Goal: Transaction & Acquisition: Book appointment/travel/reservation

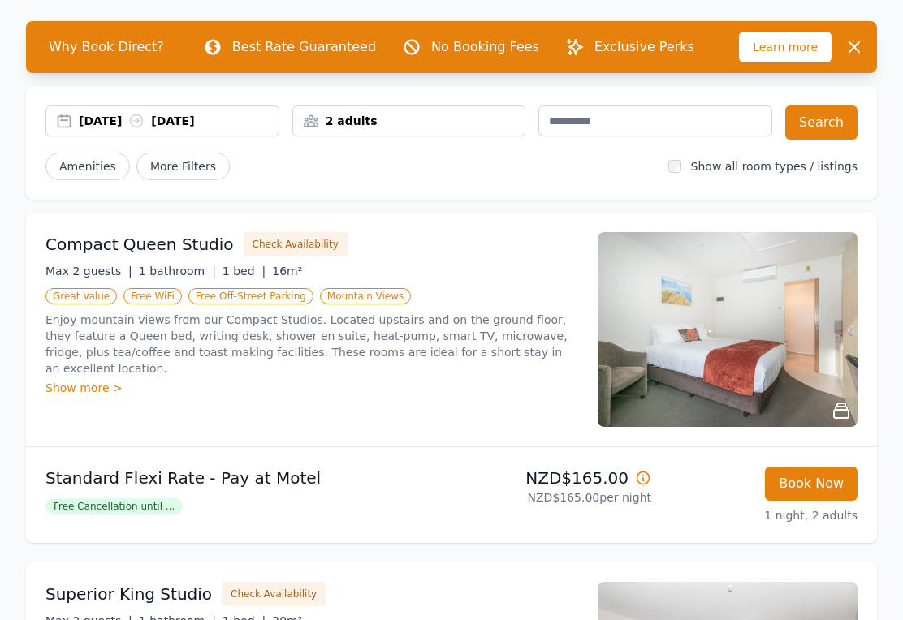
scroll to position [63, 0]
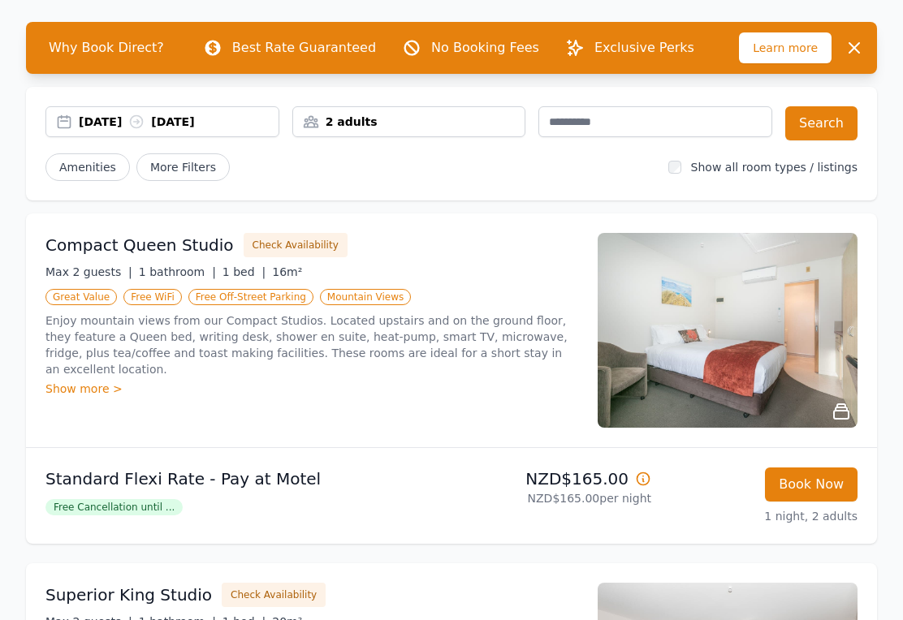
click at [115, 115] on div "[DATE] [DATE]" at bounding box center [179, 122] width 200 height 16
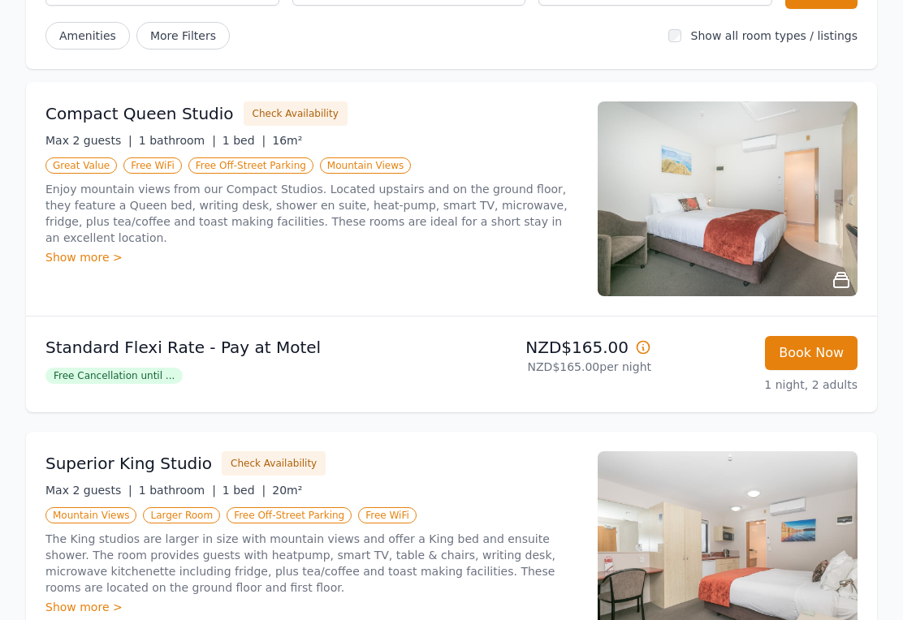
click at [814, 355] on button "Book Now" at bounding box center [811, 354] width 93 height 34
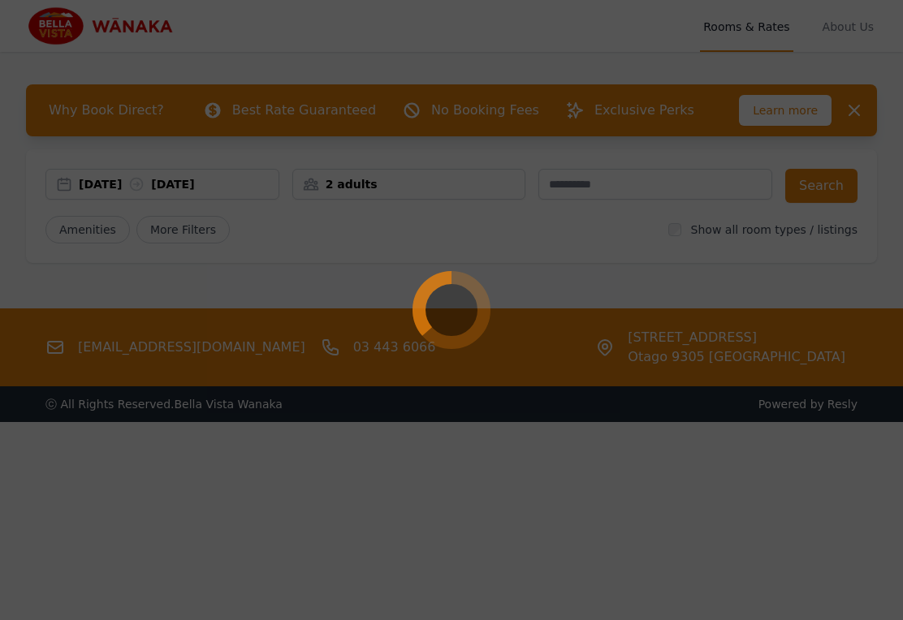
select select "**"
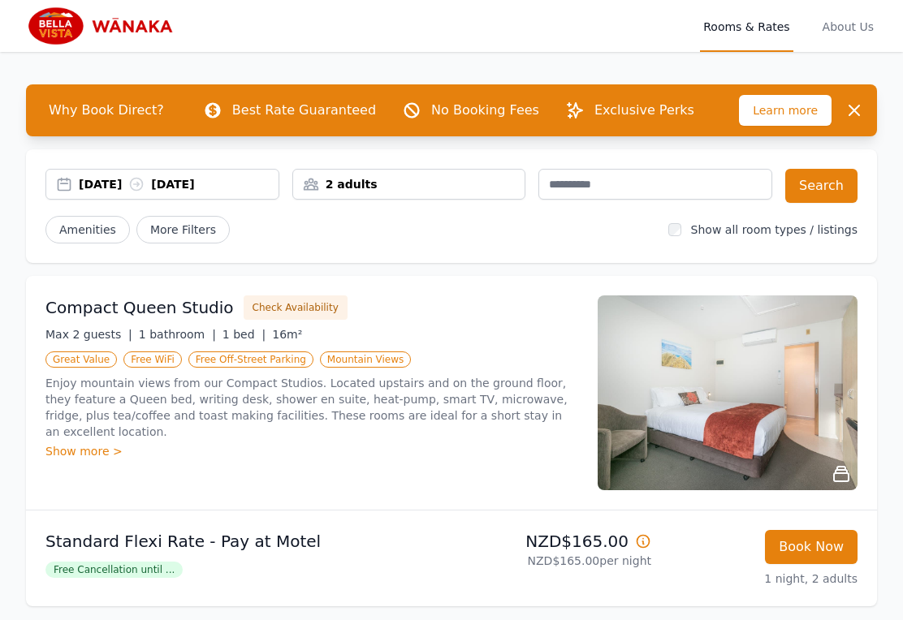
click at [107, 184] on div "[DATE] [DATE]" at bounding box center [179, 184] width 200 height 16
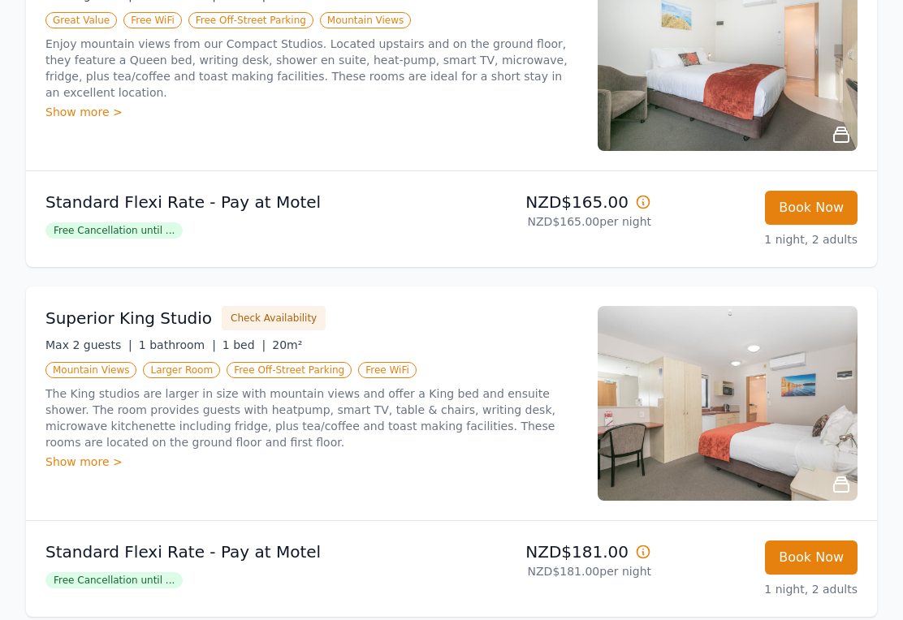
scroll to position [340, 0]
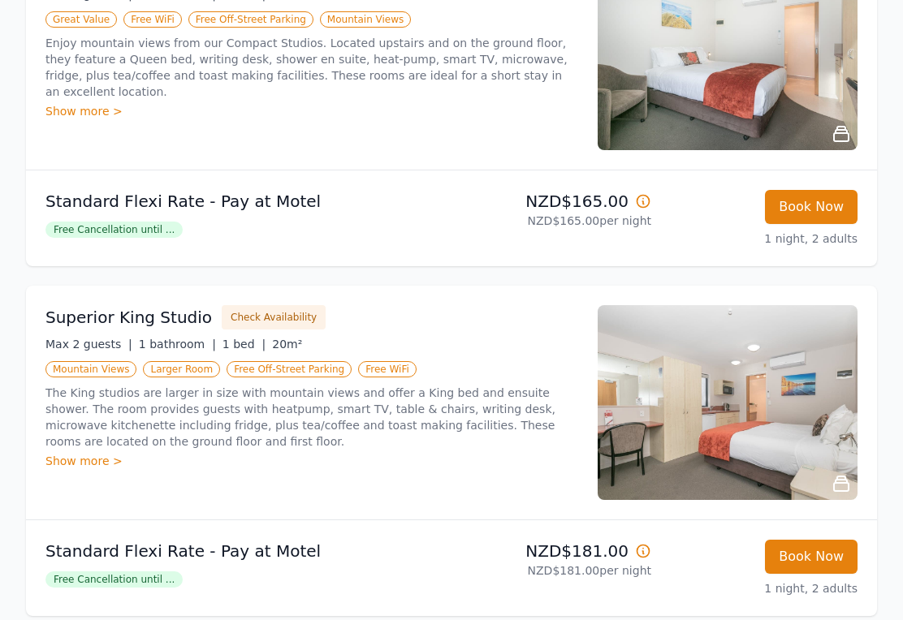
click at [80, 466] on div "Show more >" at bounding box center [311, 461] width 533 height 16
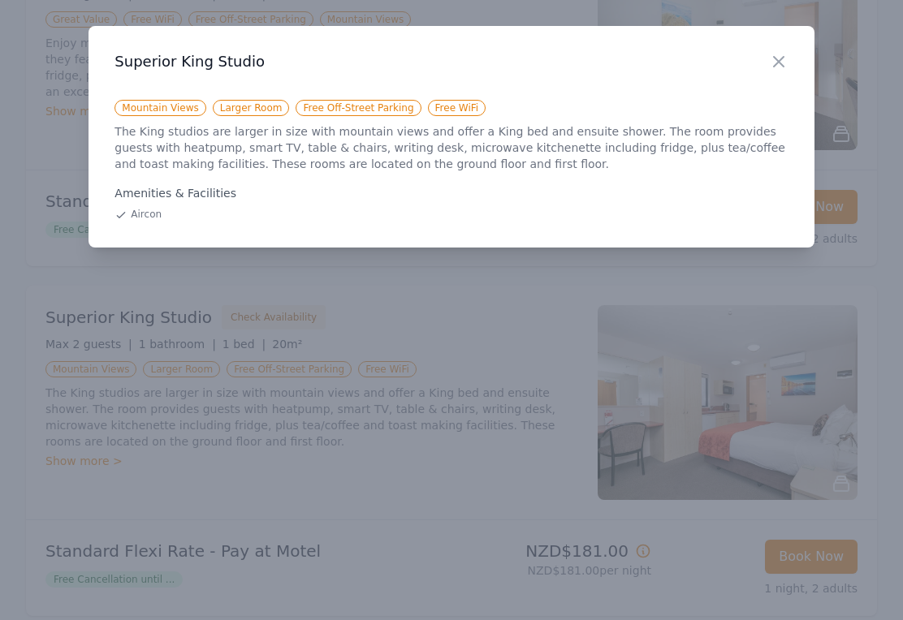
click at [15, 279] on div at bounding box center [451, 310] width 903 height 620
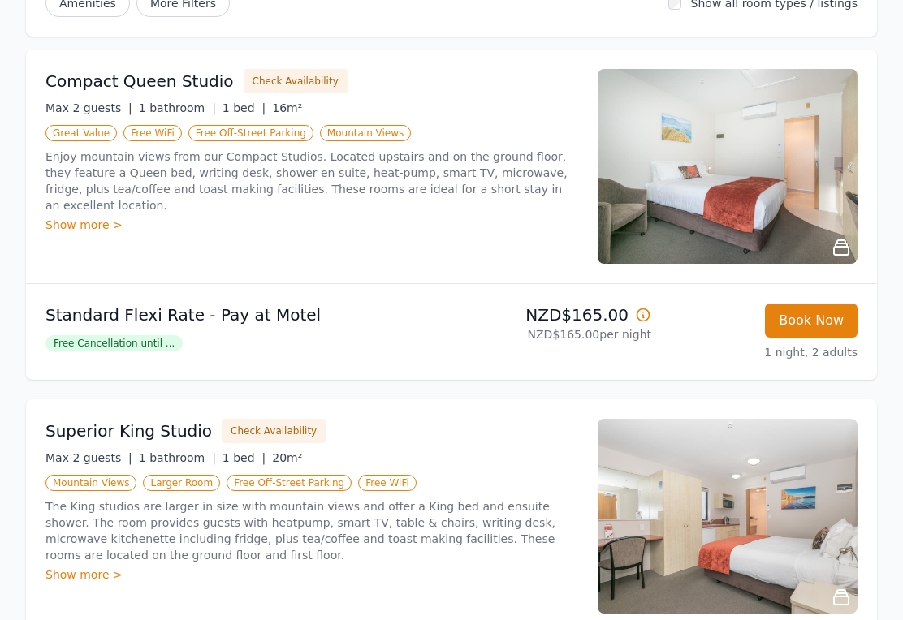
scroll to position [221, 0]
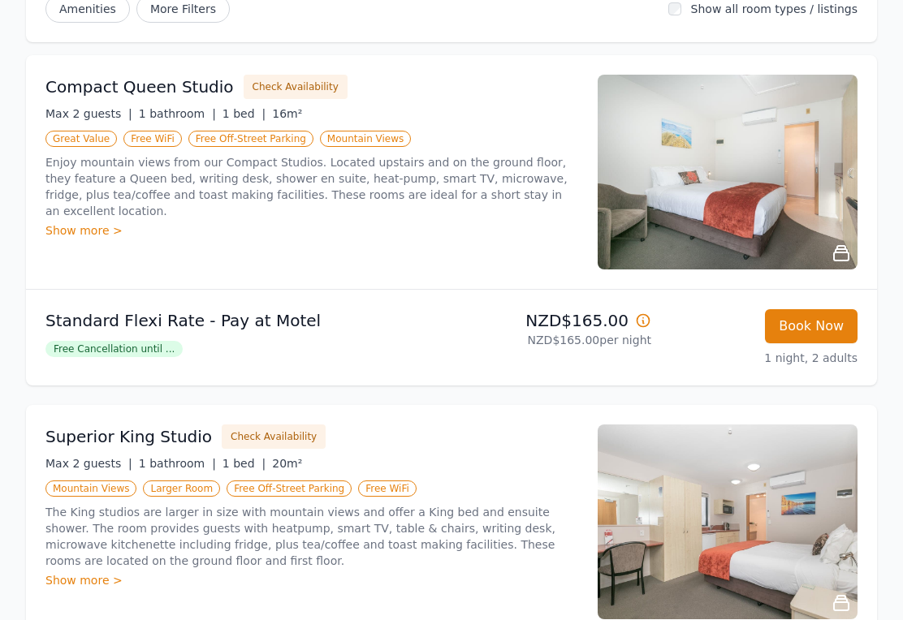
click at [76, 222] on div "Show more >" at bounding box center [311, 230] width 533 height 16
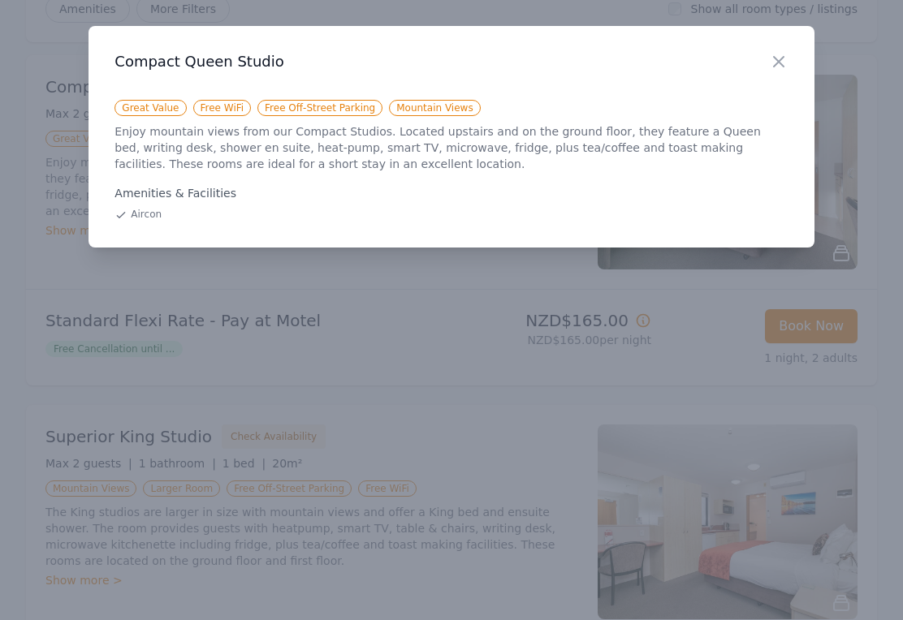
click at [17, 268] on div at bounding box center [451, 310] width 903 height 620
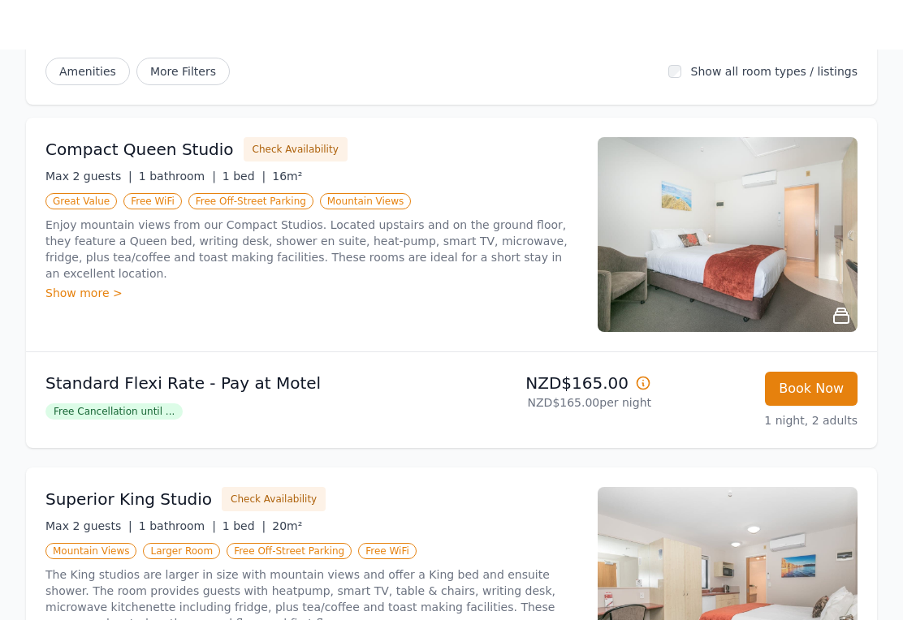
scroll to position [0, 0]
